Goal: Communication & Community: Answer question/provide support

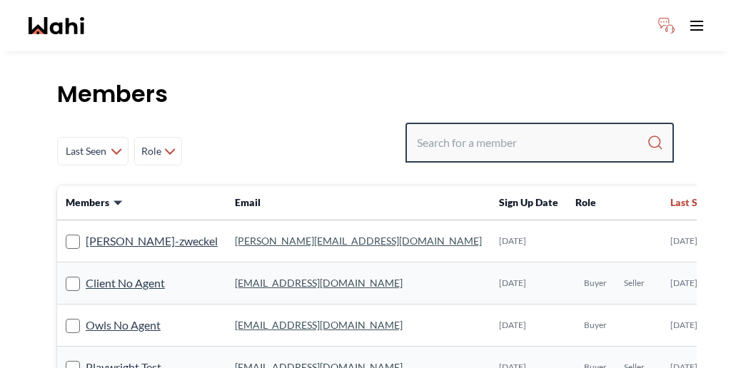
click at [518, 130] on input "Search input" at bounding box center [532, 143] width 230 height 26
type input "bill"
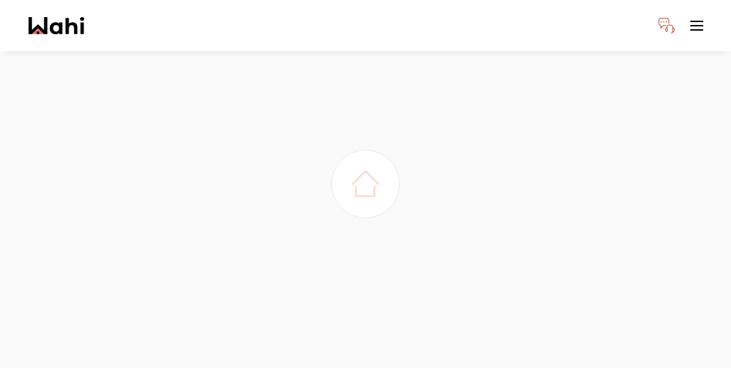
scroll to position [39, 0]
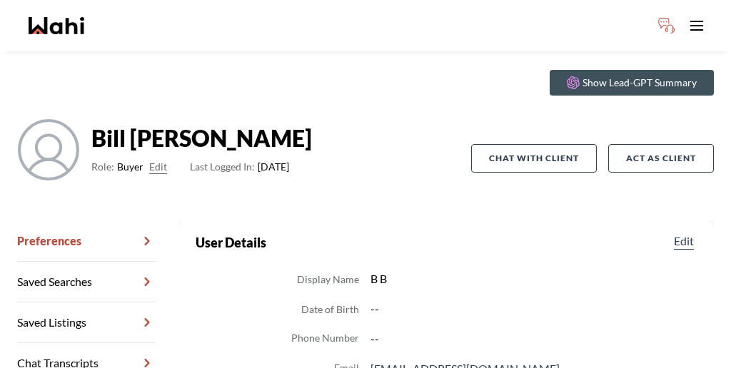
click at [90, 343] on link "Chat Transcripts" at bounding box center [86, 363] width 139 height 41
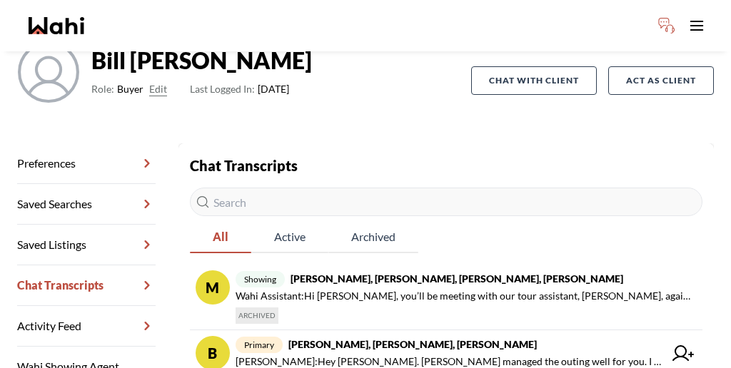
scroll to position [125, 0]
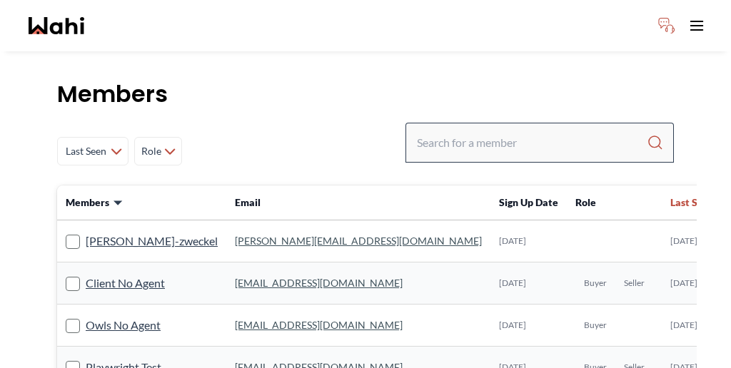
click at [559, 123] on div at bounding box center [540, 143] width 268 height 40
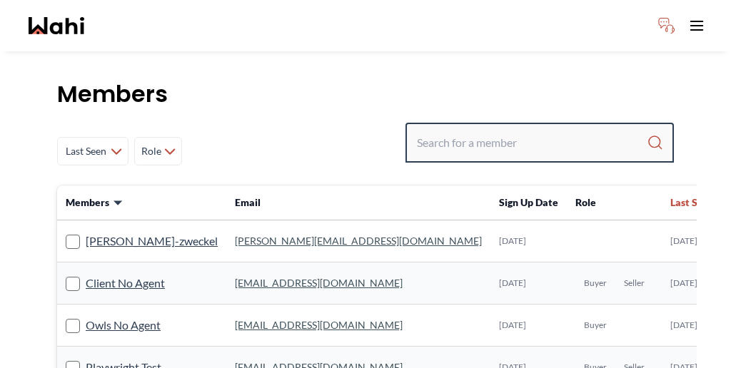
click at [557, 130] on input "Search input" at bounding box center [532, 143] width 230 height 26
paste input "Rustam"
type input "Rustam"
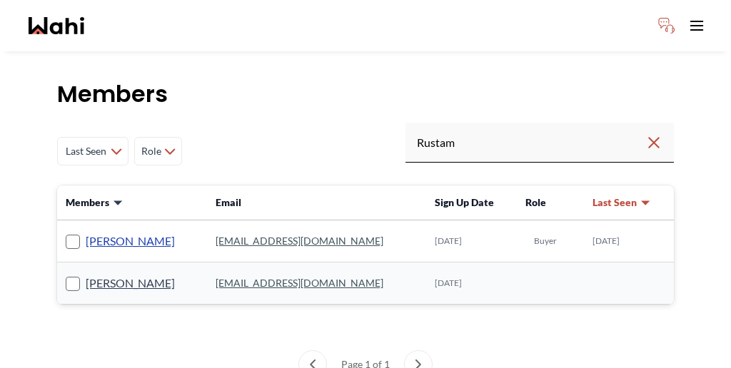
click at [129, 232] on link "Rustam Mamanazarau" at bounding box center [130, 241] width 89 height 19
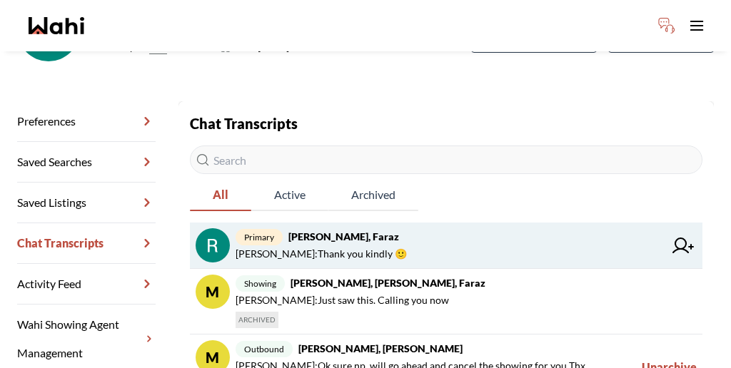
click at [348, 231] on strong "Rustam Mamanazarau, Faraz" at bounding box center [343, 237] width 111 height 12
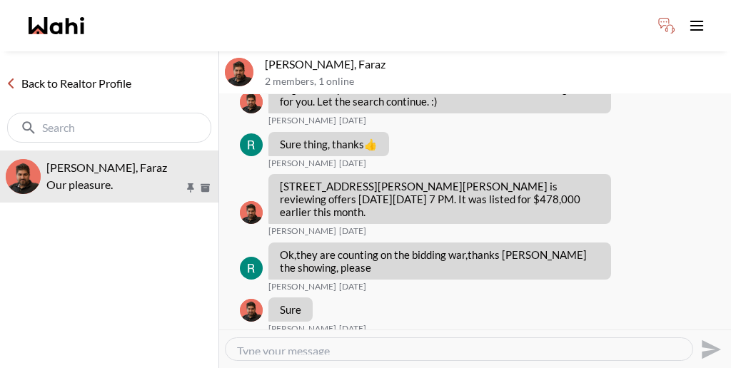
scroll to position [1050, 0]
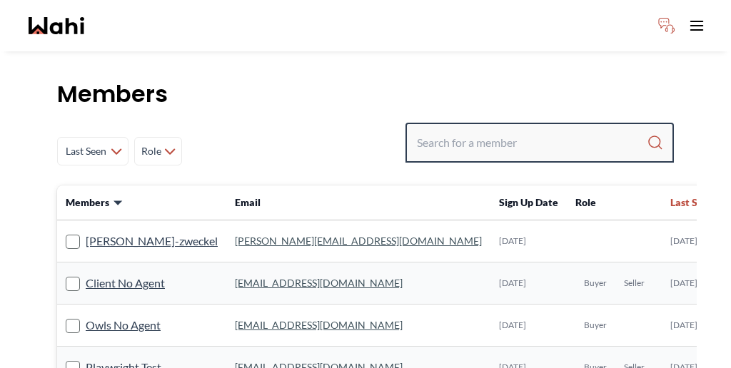
click at [536, 130] on input "Search input" at bounding box center [532, 143] width 230 height 26
paste input "[PERSON_NAME]"
type input "[PERSON_NAME]"
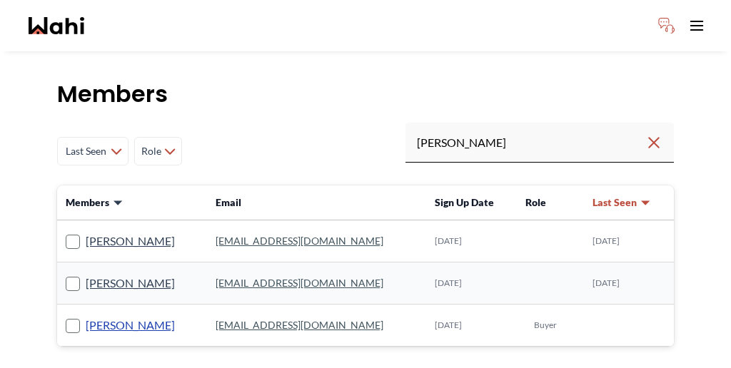
click at [86, 316] on link "[PERSON_NAME]" at bounding box center [130, 325] width 89 height 19
